Goal: Information Seeking & Learning: Learn about a topic

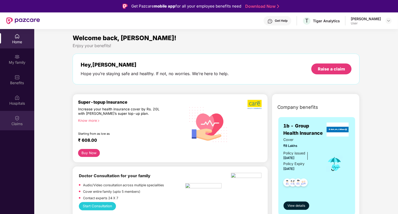
click at [20, 119] on div "Claims" at bounding box center [17, 120] width 34 height 19
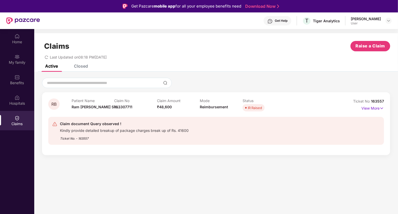
click at [118, 131] on div "Kindly provide detailed breakup of package charges break up of Rs. 41600" at bounding box center [124, 130] width 129 height 6
click at [363, 109] on p "View More" at bounding box center [373, 107] width 23 height 7
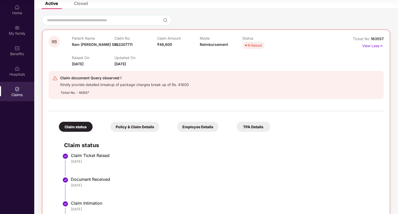
scroll to position [78, 0]
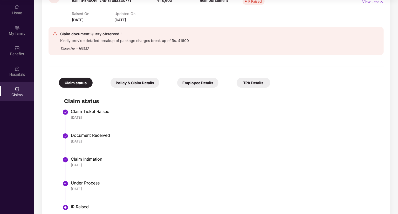
click at [130, 82] on div "Policy & Claim Details" at bounding box center [135, 83] width 49 height 10
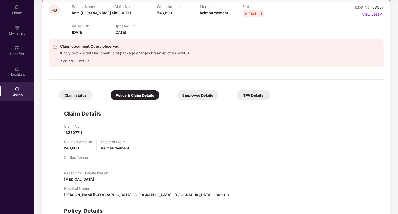
scroll to position [63, 0]
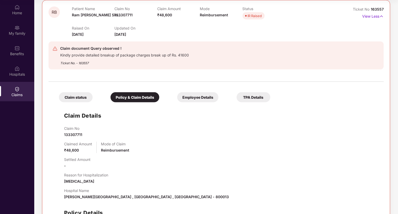
click at [193, 98] on div "Employee Details" at bounding box center [197, 97] width 41 height 10
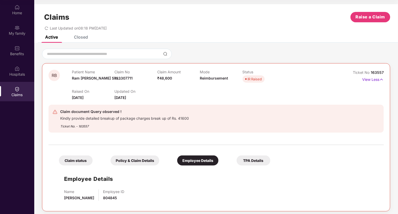
scroll to position [3, 0]
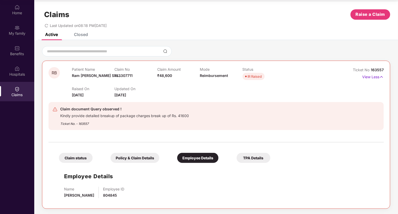
click at [246, 159] on div "TPA Details" at bounding box center [254, 158] width 34 height 10
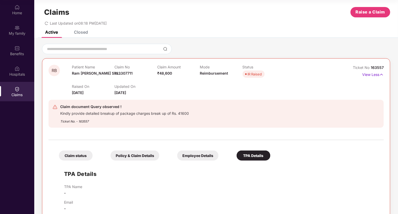
scroll to position [0, 0]
